Goal: Obtain resource: Obtain resource

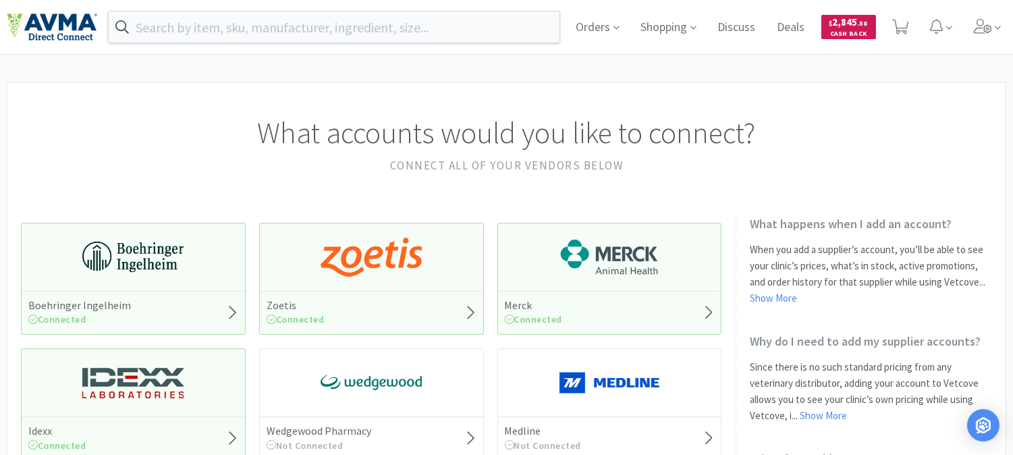
click at [852, 23] on span "$ 2,845 . 58" at bounding box center [849, 22] width 38 height 13
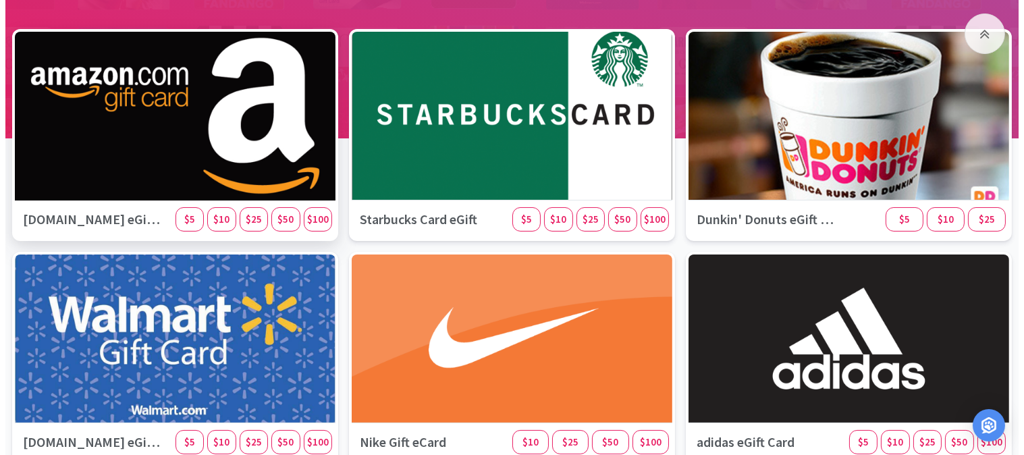
scroll to position [225, 0]
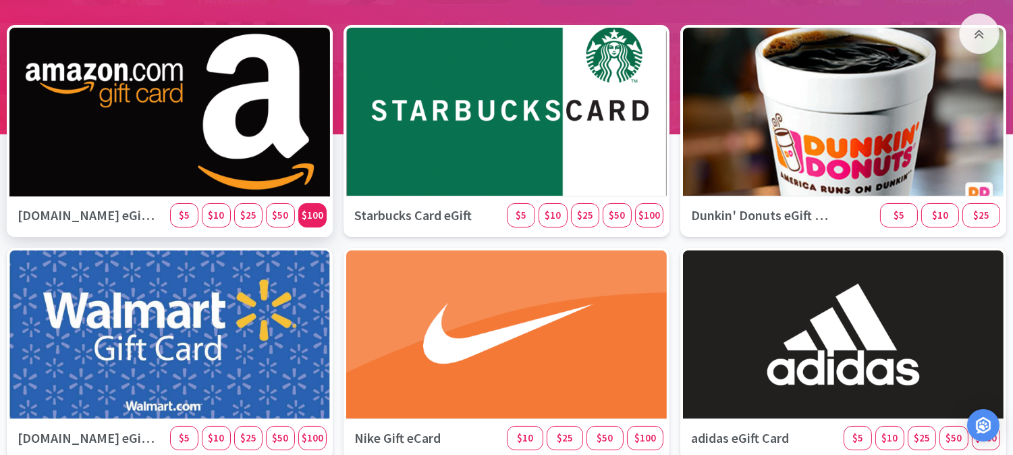
click at [321, 217] on span "$100" at bounding box center [313, 215] width 22 height 13
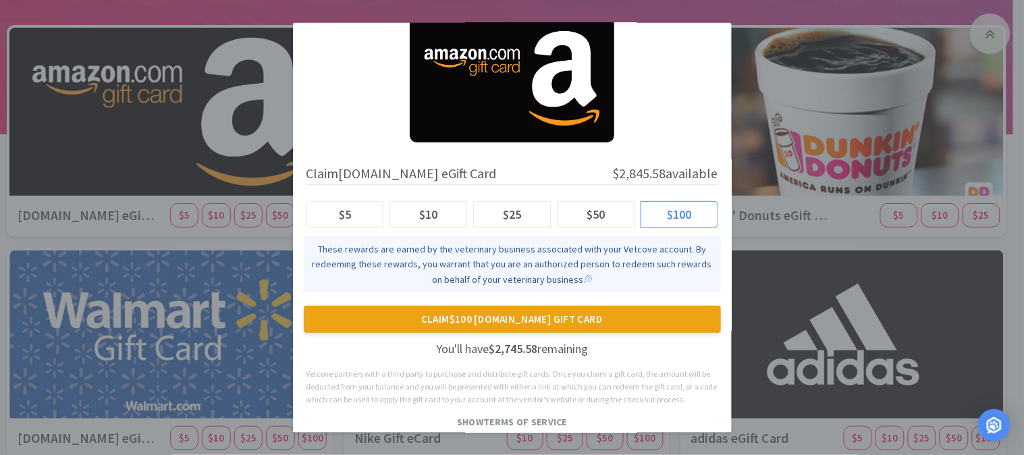
scroll to position [55, 0]
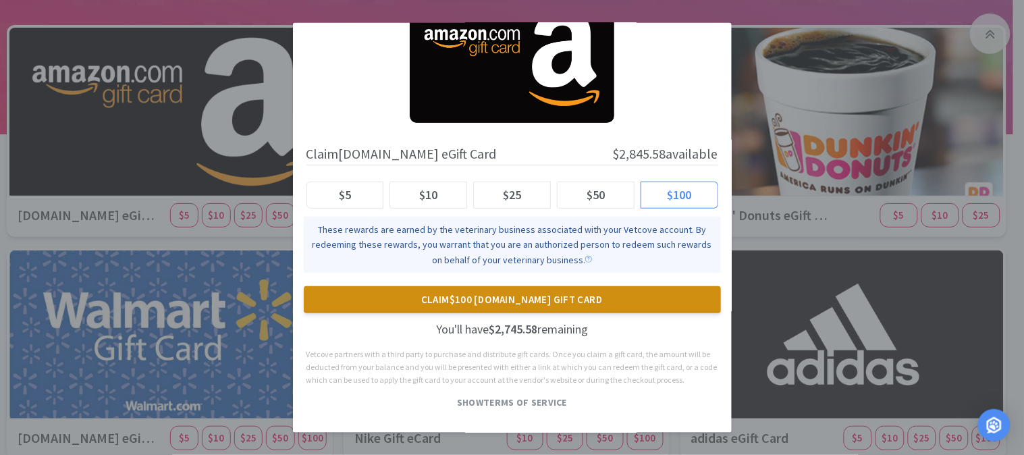
click at [475, 291] on button "Claim $100 [DOMAIN_NAME] Gift Card" at bounding box center [512, 299] width 417 height 27
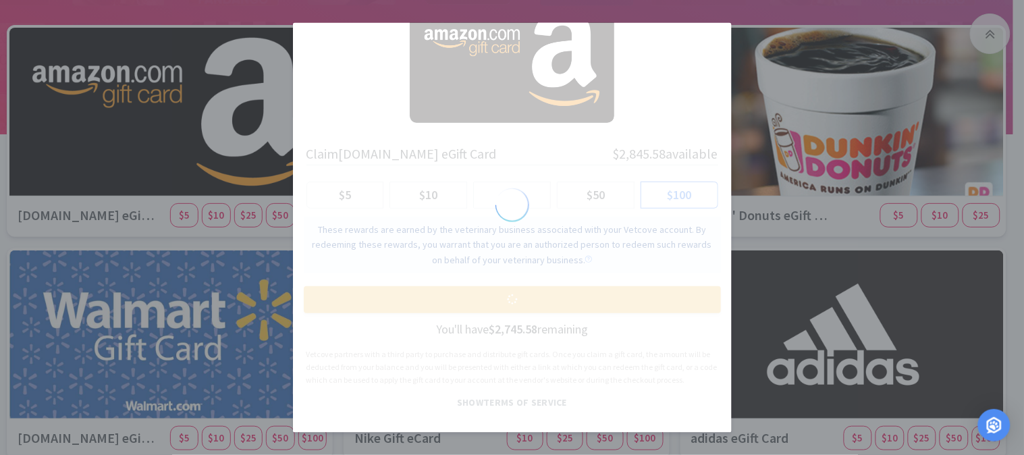
scroll to position [0, 0]
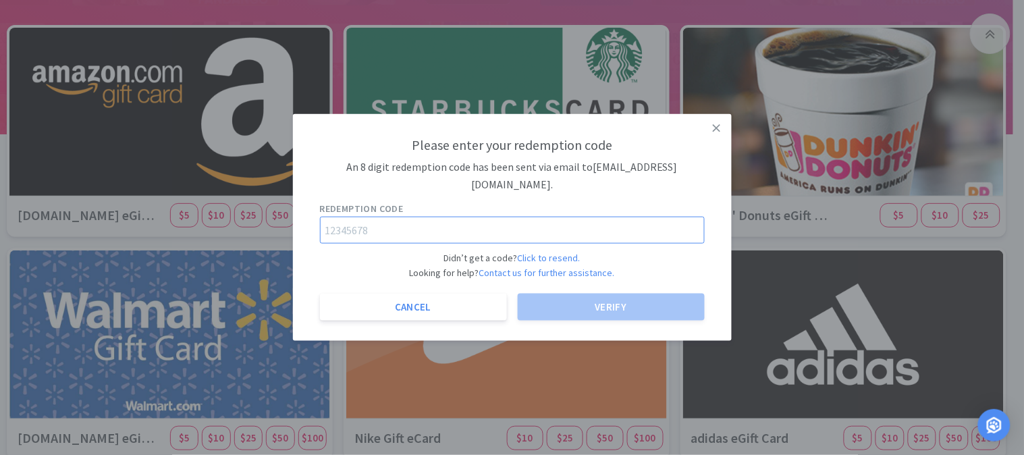
click at [381, 217] on input "text" at bounding box center [512, 229] width 385 height 27
paste input "64365437"
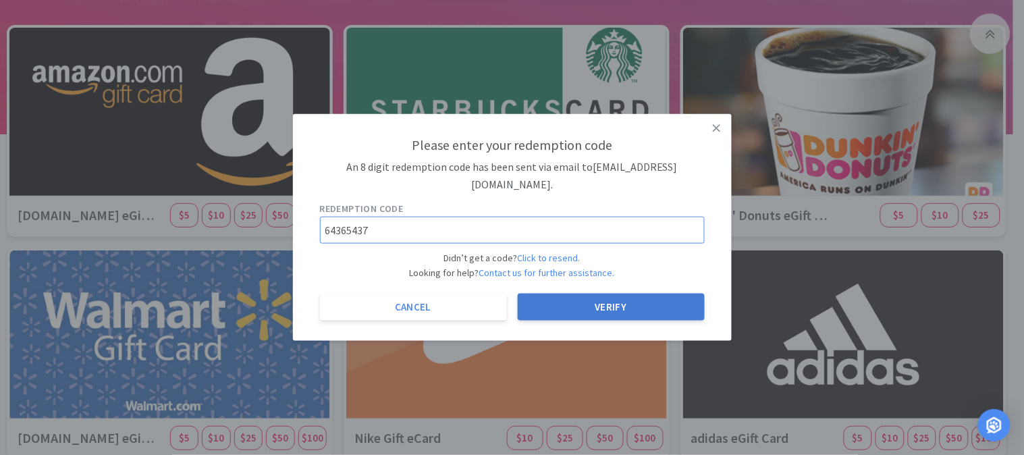
type input "64365437"
click at [629, 297] on button "Verify" at bounding box center [611, 307] width 187 height 27
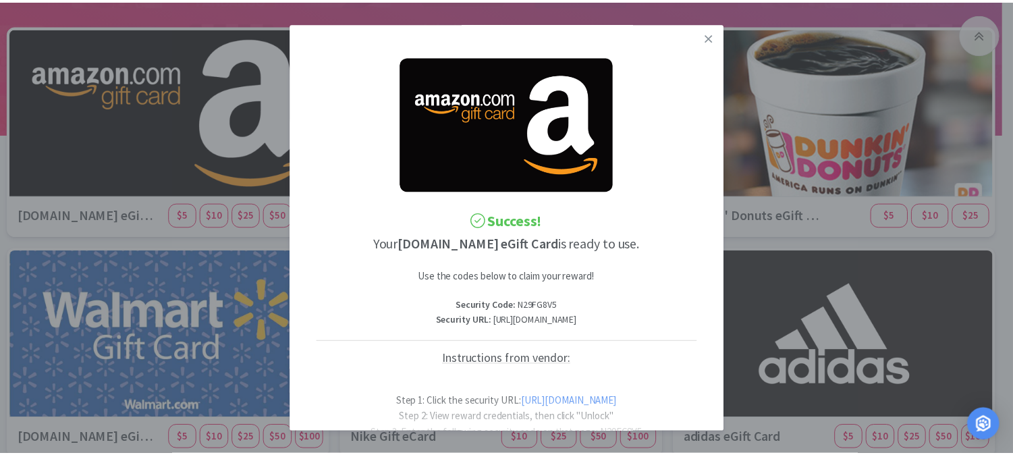
scroll to position [0, 59]
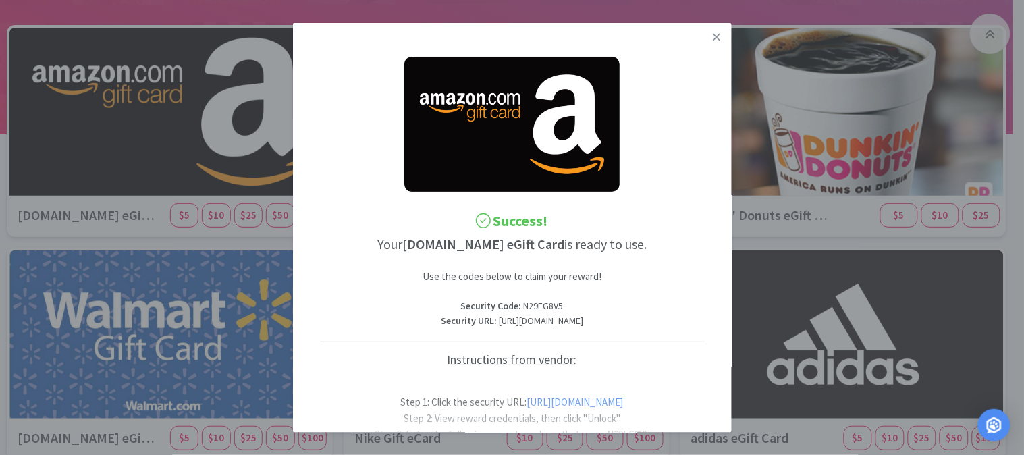
drag, startPoint x: 320, startPoint y: 334, endPoint x: 726, endPoint y: 331, distance: 406.5
click at [726, 331] on div "Success! Your [DOMAIN_NAME] eGift Card is ready to use. Use the codes below to …" at bounding box center [512, 228] width 439 height 410
copy p "[URL][DOMAIN_NAME]"
click at [473, 307] on p "Security Code : N29FG8V5" at bounding box center [512, 305] width 385 height 15
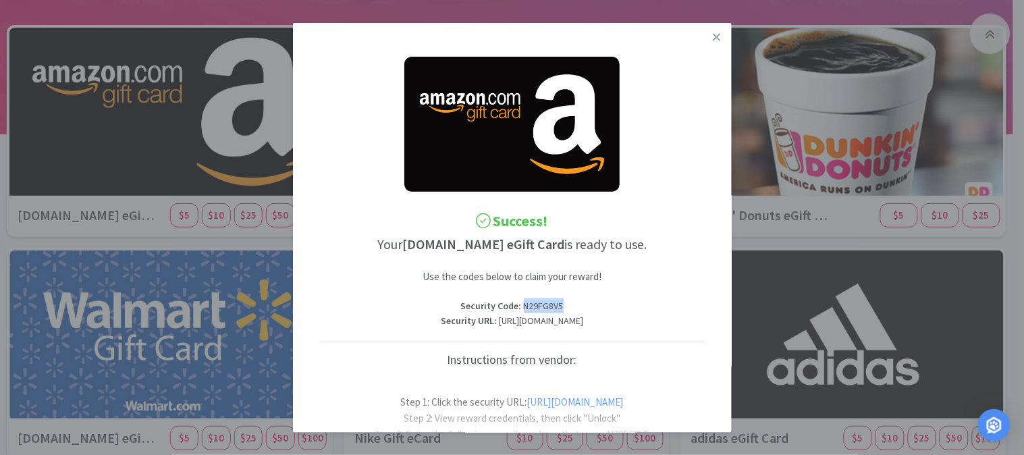
copy p "N29FG8V5"
click at [713, 36] on icon at bounding box center [716, 36] width 7 height 7
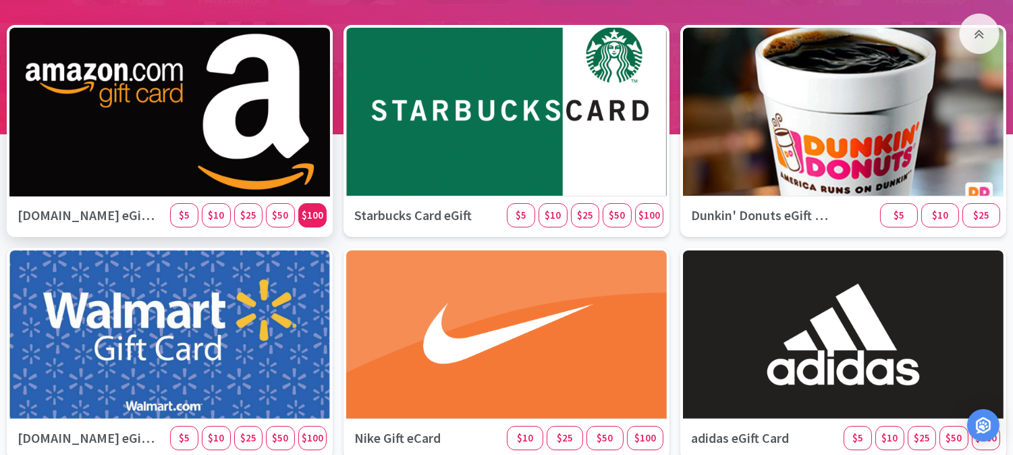
click at [315, 210] on span "$100" at bounding box center [313, 215] width 22 height 13
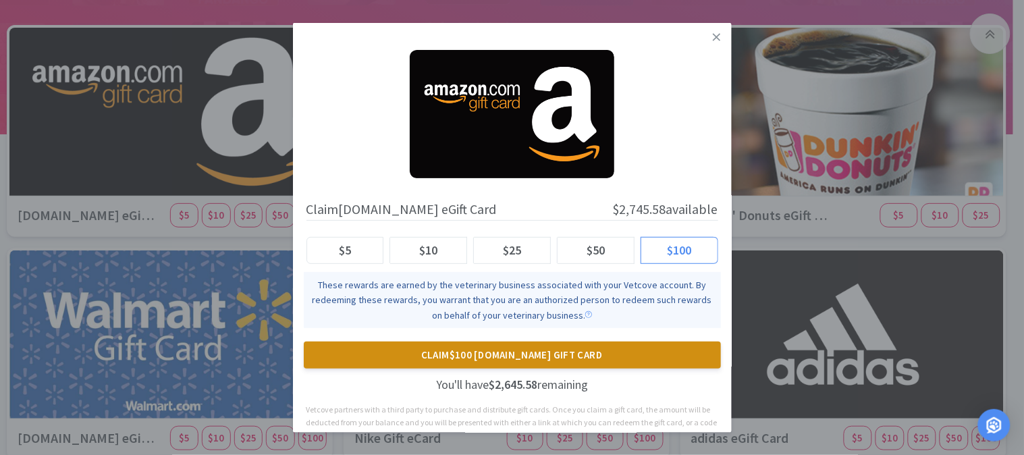
click at [495, 358] on button "Claim $100 [DOMAIN_NAME] Gift Card" at bounding box center [512, 355] width 417 height 27
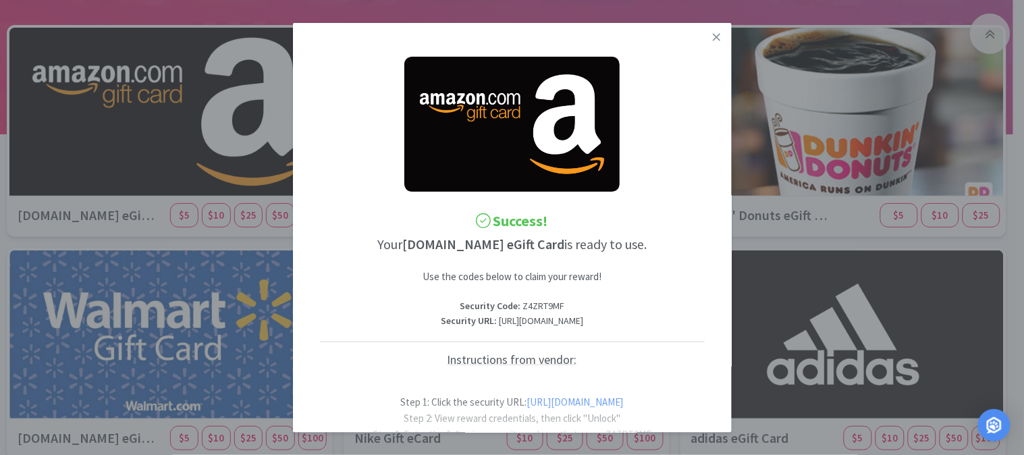
drag, startPoint x: 401, startPoint y: 319, endPoint x: 635, endPoint y: 340, distance: 235.3
click at [635, 328] on p "Security URL : [URL][DOMAIN_NAME]" at bounding box center [512, 320] width 385 height 15
copy p "[URL][DOMAIN_NAME]"
click at [527, 302] on p "Security Code : Z4ZRT9MF" at bounding box center [512, 305] width 385 height 15
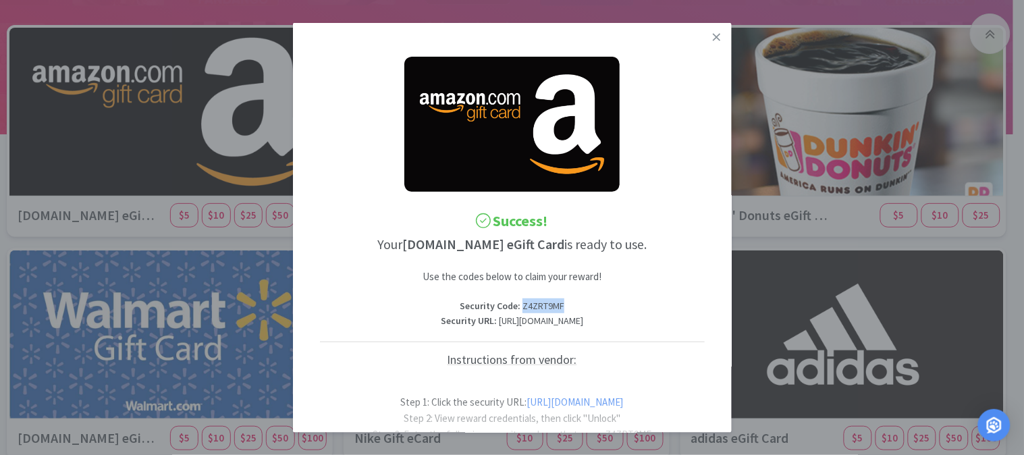
copy p "Z4ZRT9MF"
click at [713, 32] on icon at bounding box center [716, 37] width 7 height 12
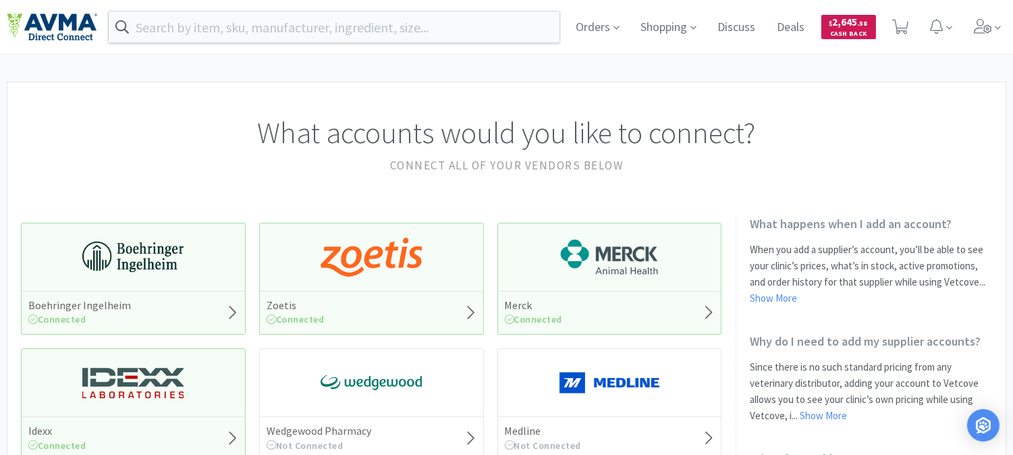
click at [843, 25] on span "$ 2,645 . 58" at bounding box center [849, 22] width 38 height 13
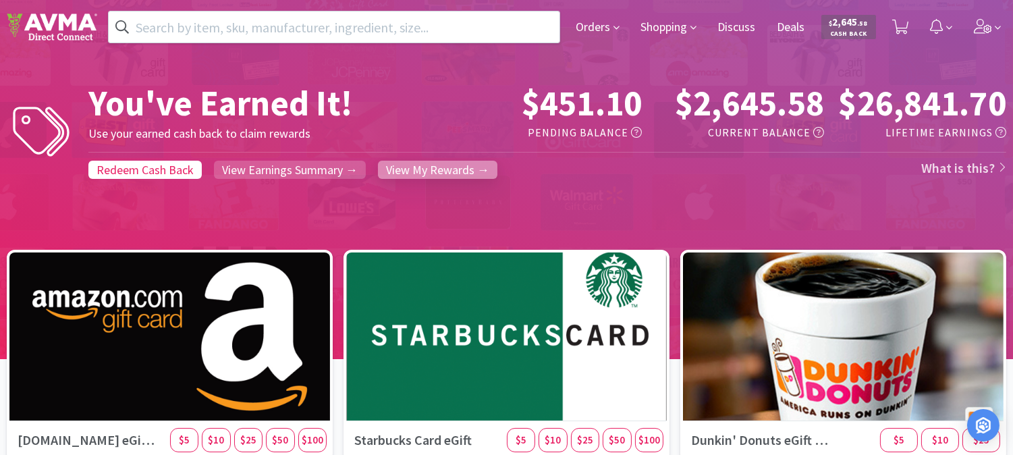
click at [449, 169] on span "View My Rewards →" at bounding box center [437, 170] width 103 height 16
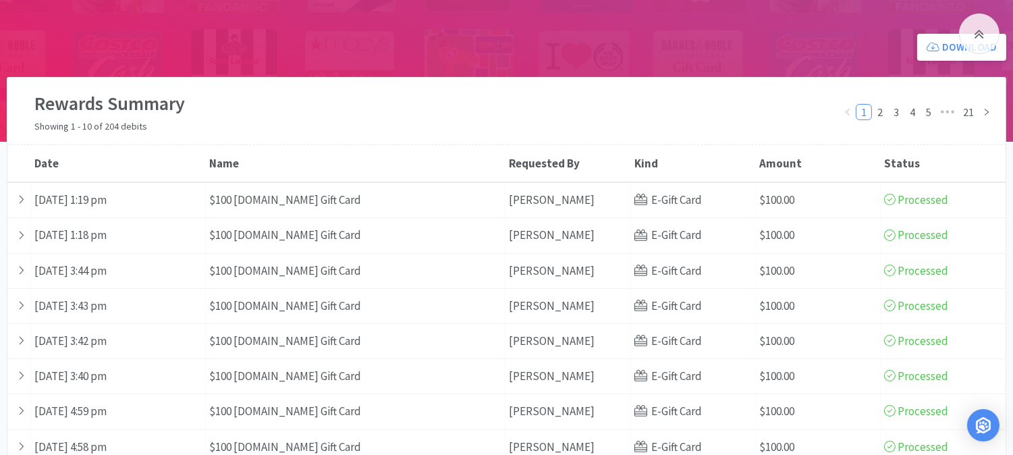
scroll to position [225, 0]
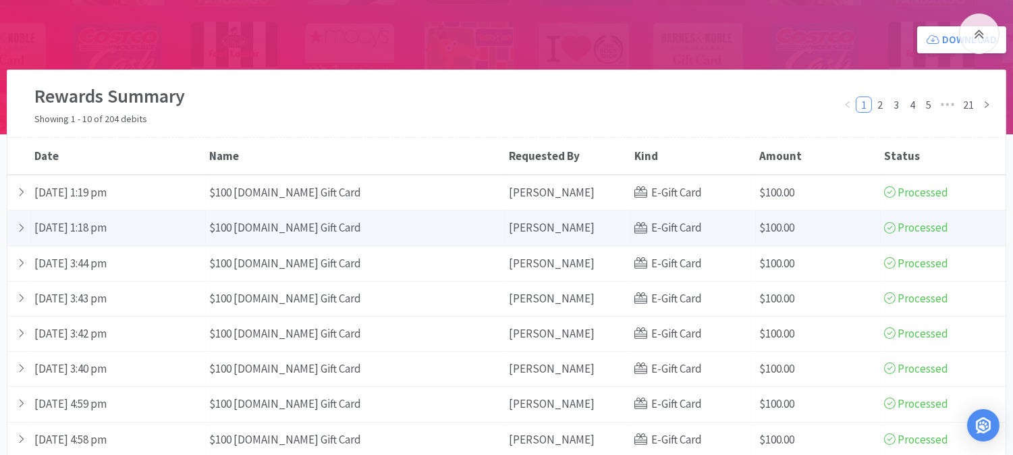
click at [913, 224] on span "Processed" at bounding box center [916, 227] width 64 height 15
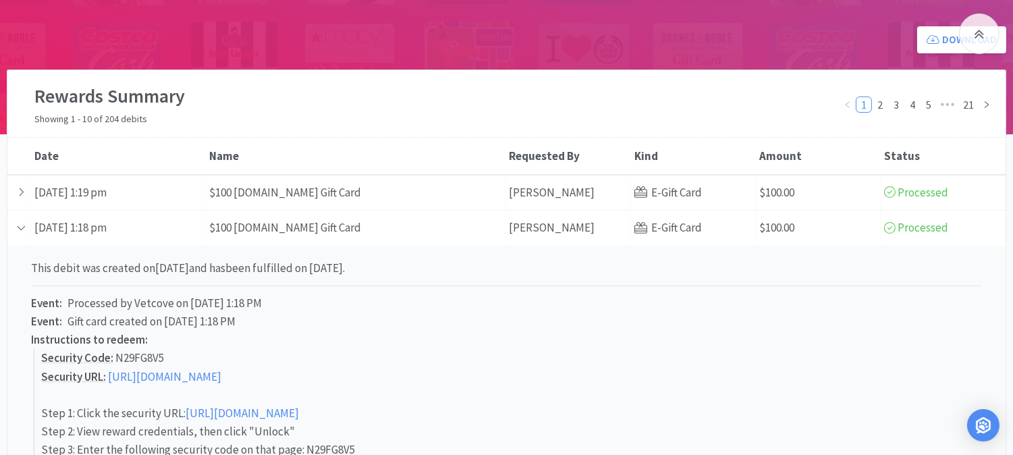
scroll to position [300, 0]
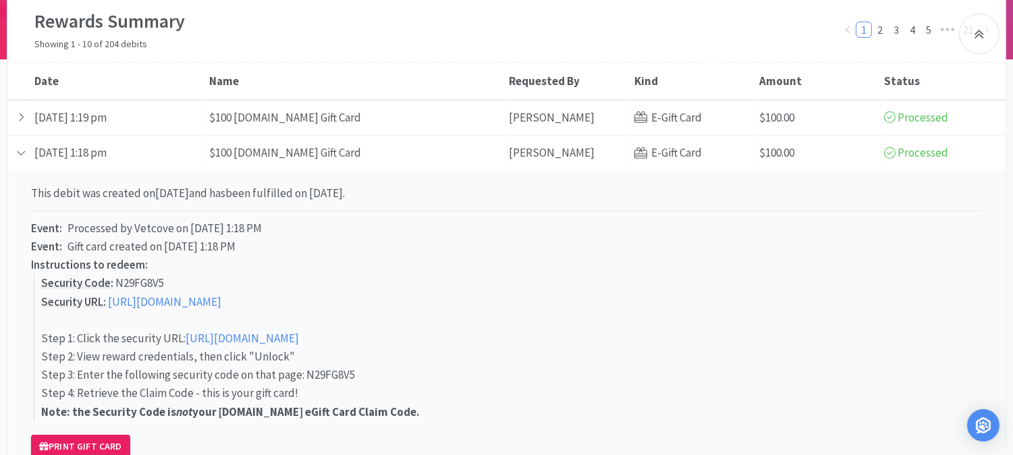
drag, startPoint x: 670, startPoint y: 296, endPoint x: 111, endPoint y: 307, distance: 559.8
click at [111, 307] on p "Security URL : [URL][DOMAIN_NAME]" at bounding box center [511, 302] width 941 height 18
copy link "[URL][DOMAIN_NAME]"
click at [133, 280] on p "Security Code : N29FG8V5" at bounding box center [511, 283] width 941 height 18
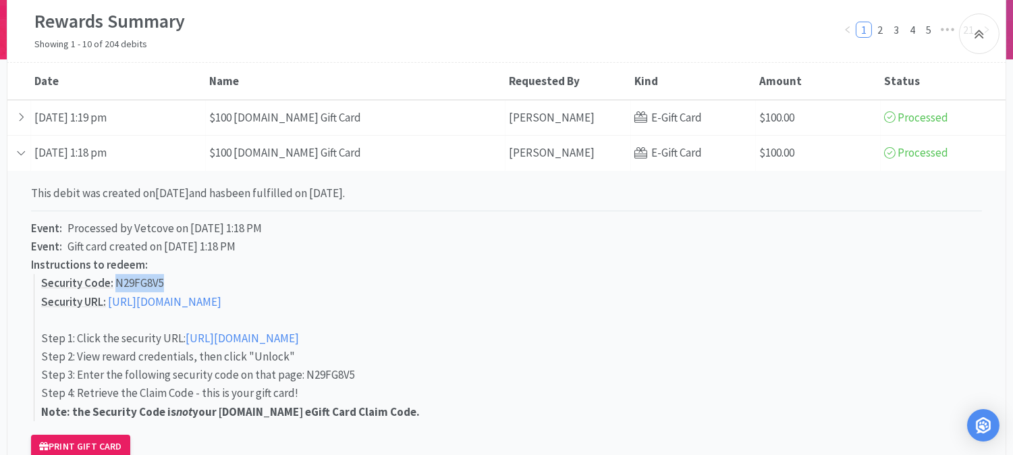
copy p "N29FG8V5"
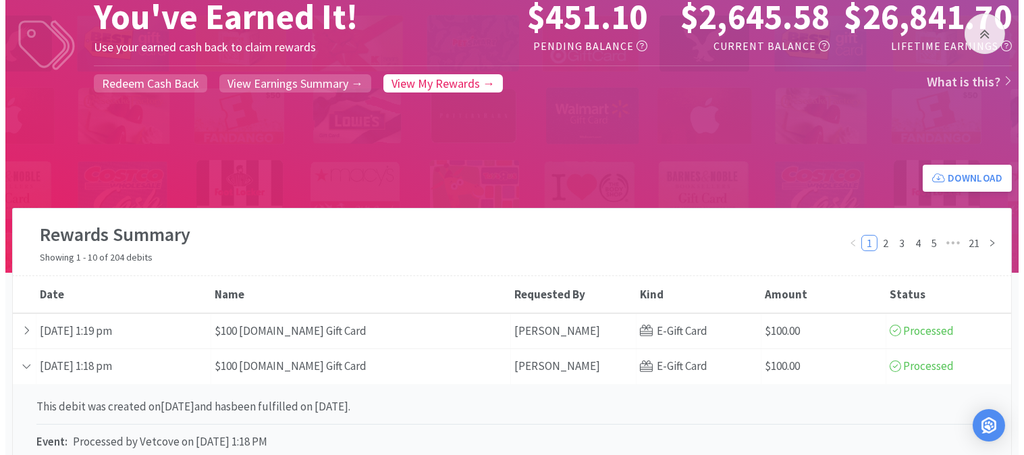
scroll to position [0, 0]
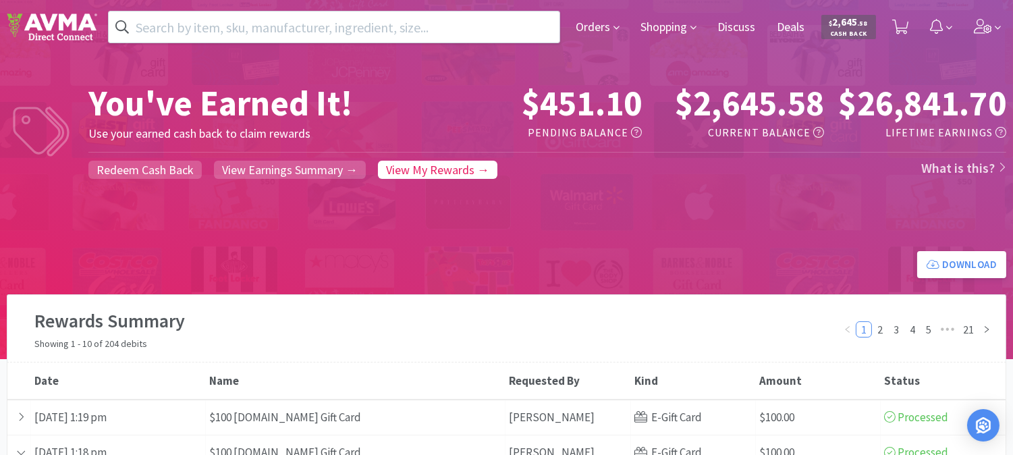
click at [849, 26] on span "$ 2,645 . 58" at bounding box center [849, 22] width 38 height 13
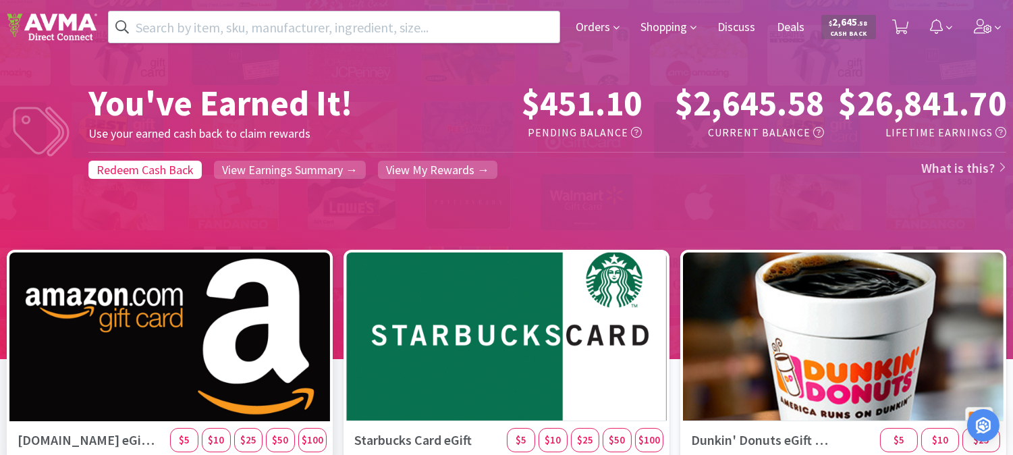
click at [147, 341] on div at bounding box center [169, 337] width 337 height 178
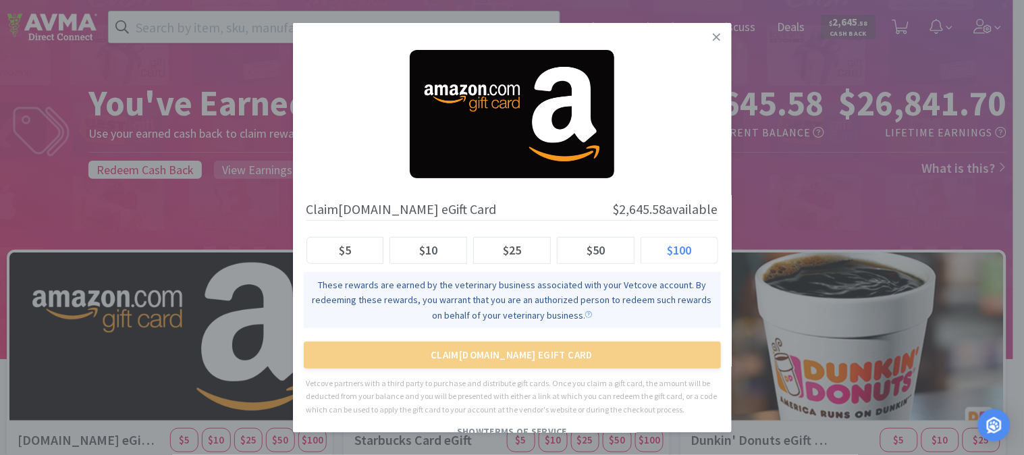
click at [683, 246] on label "$100" at bounding box center [679, 250] width 77 height 27
click at [652, 255] on input "$100" at bounding box center [652, 255] width 0 height 0
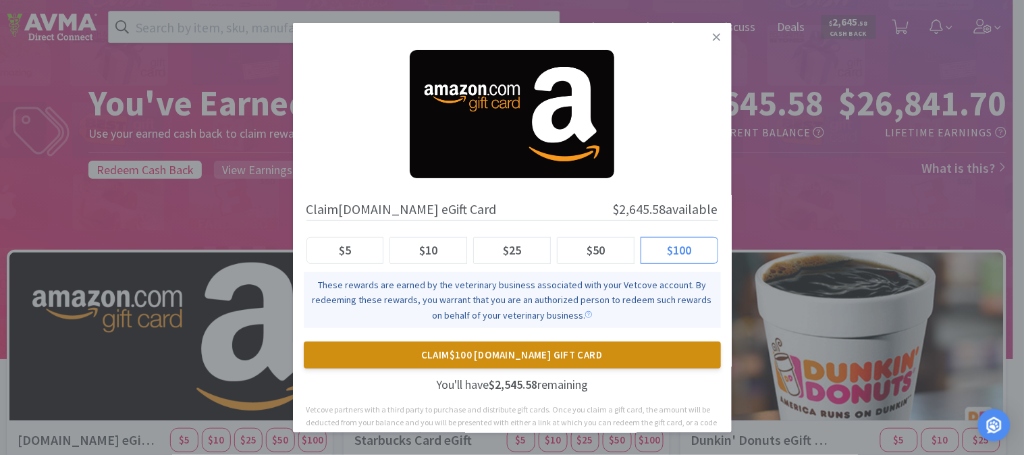
click at [512, 352] on button "Claim $100 [DOMAIN_NAME] Gift Card" at bounding box center [512, 355] width 417 height 27
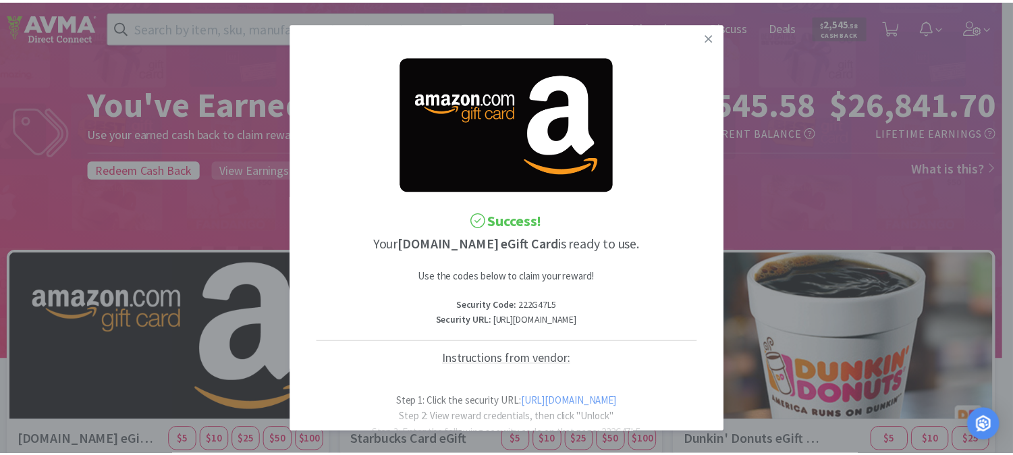
scroll to position [0, 48]
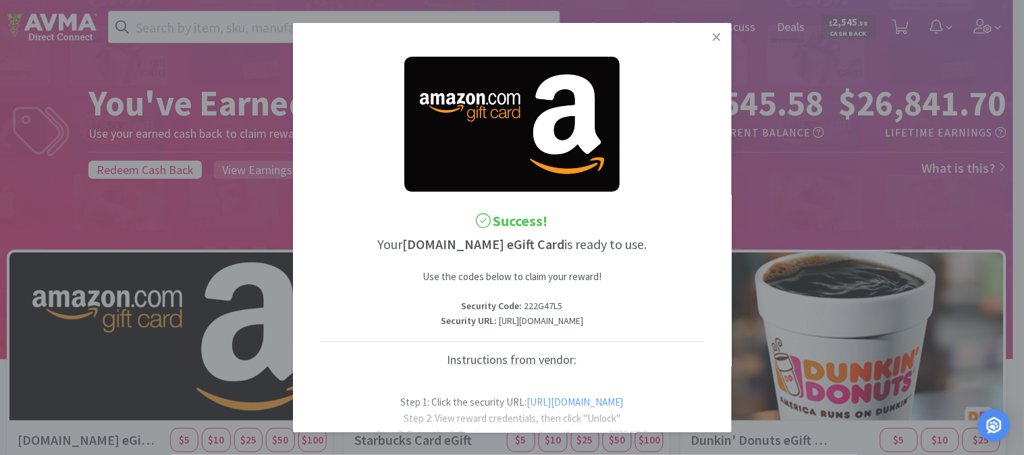
drag, startPoint x: 317, startPoint y: 338, endPoint x: 724, endPoint y: 336, distance: 406.5
click at [724, 336] on div "Success! Your [DOMAIN_NAME] eGift Card is ready to use. Use the codes below to …" at bounding box center [512, 228] width 439 height 410
copy p "[URL][DOMAIN_NAME]"
click at [482, 306] on p "Security Code : 222G47L5" at bounding box center [512, 305] width 385 height 15
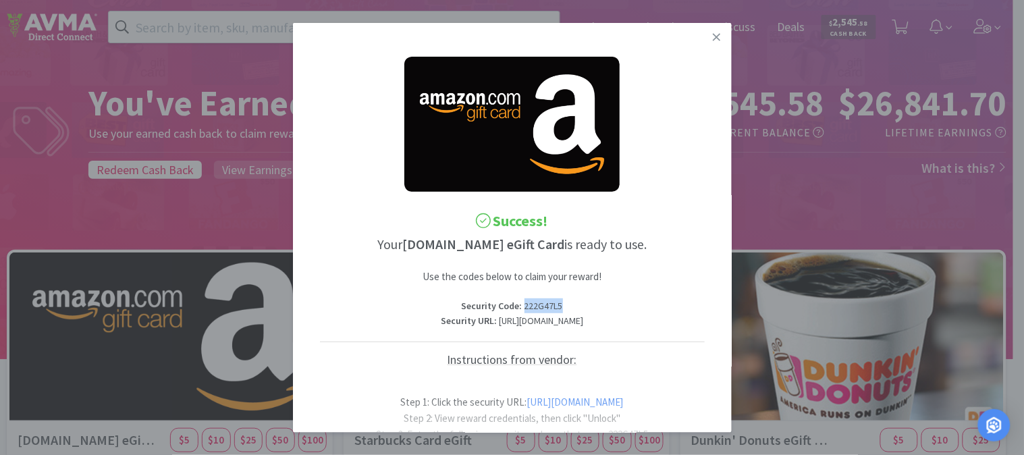
copy p "222G47L5"
click at [713, 34] on icon at bounding box center [716, 37] width 7 height 12
